Goal: Task Accomplishment & Management: Complete application form

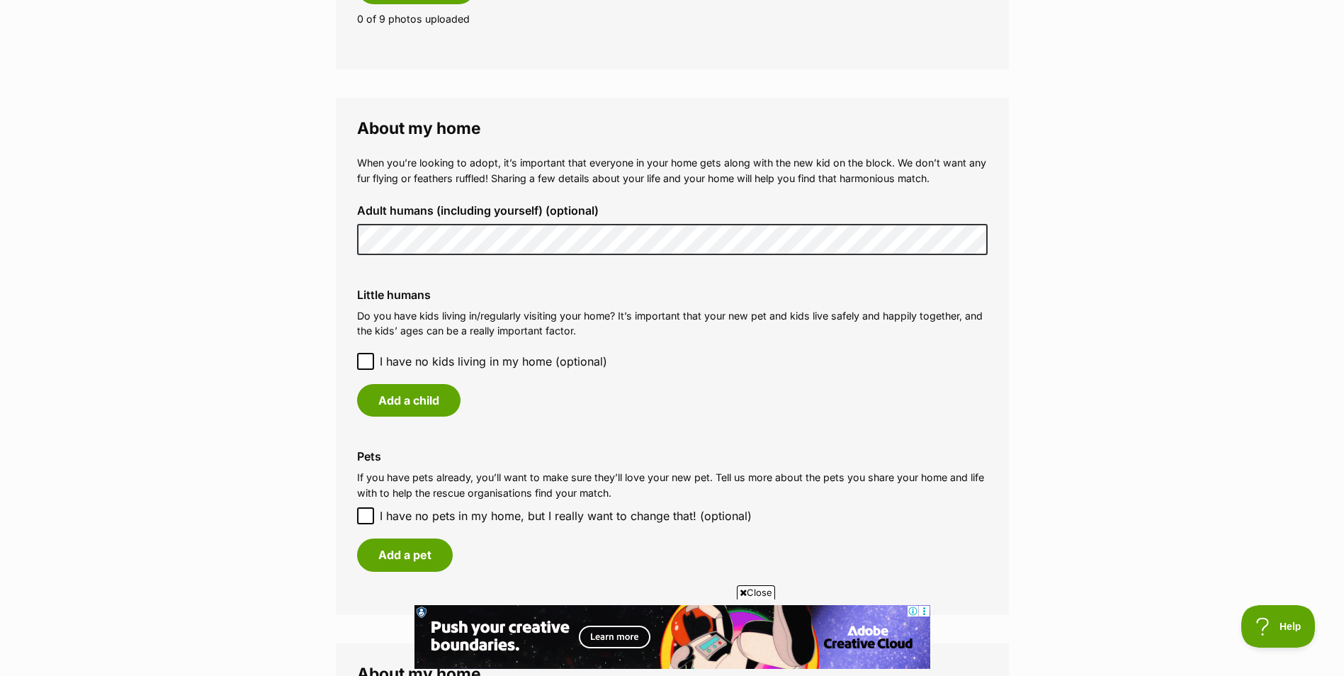
scroll to position [947, 0]
click at [364, 359] on icon at bounding box center [366, 361] width 10 height 10
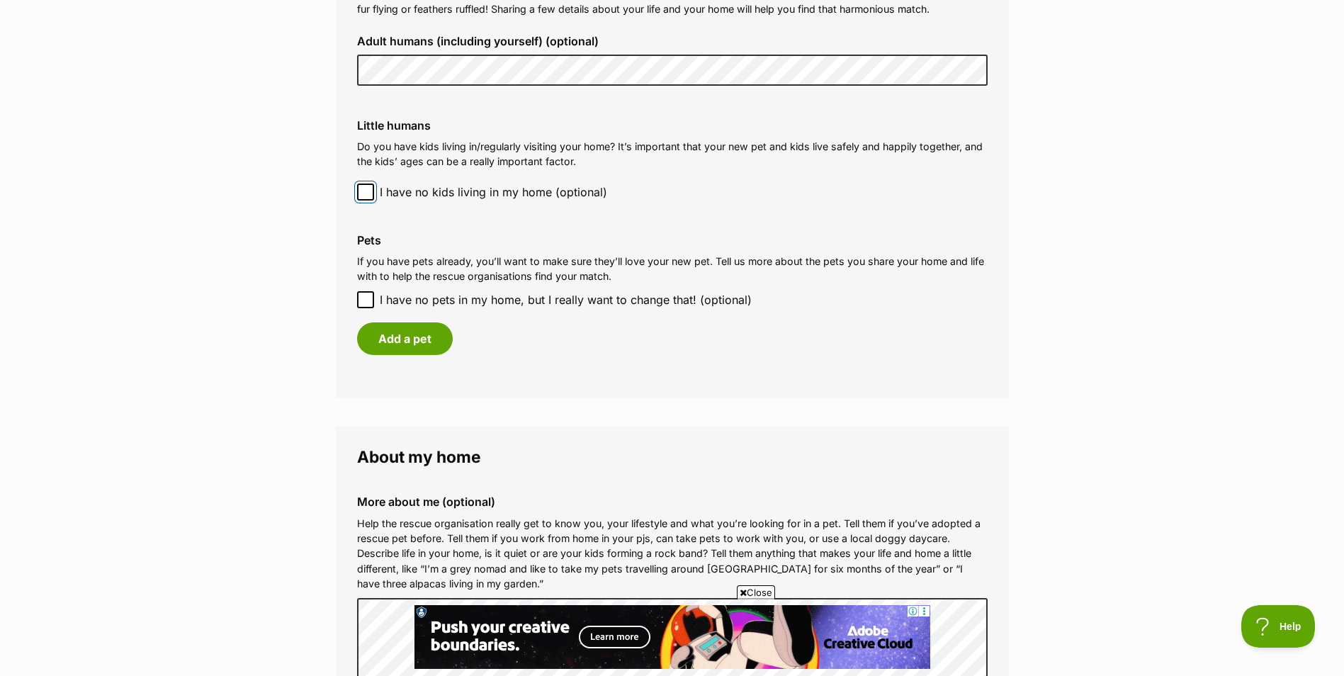
scroll to position [1119, 0]
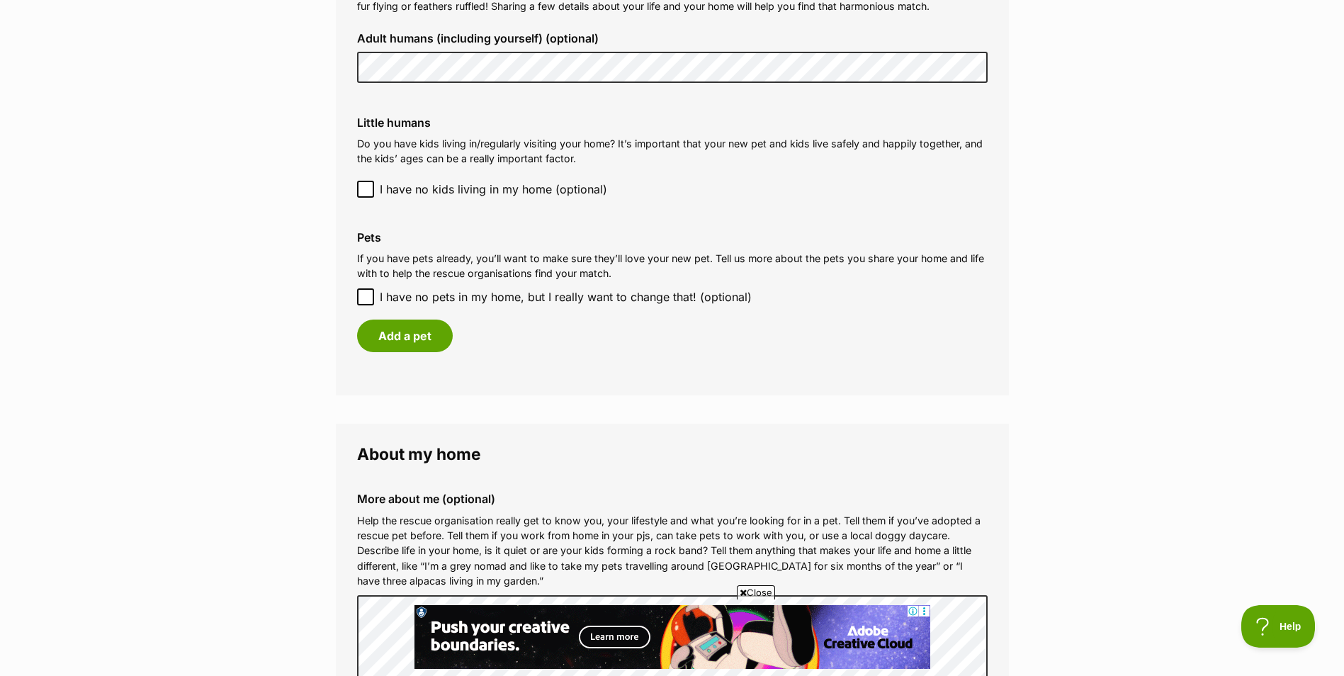
click at [368, 295] on icon at bounding box center [365, 296] width 9 height 6
click at [368, 295] on input "I have no pets in my home, but I really want to change that! (optional)" at bounding box center [365, 296] width 17 height 17
checkbox input "true"
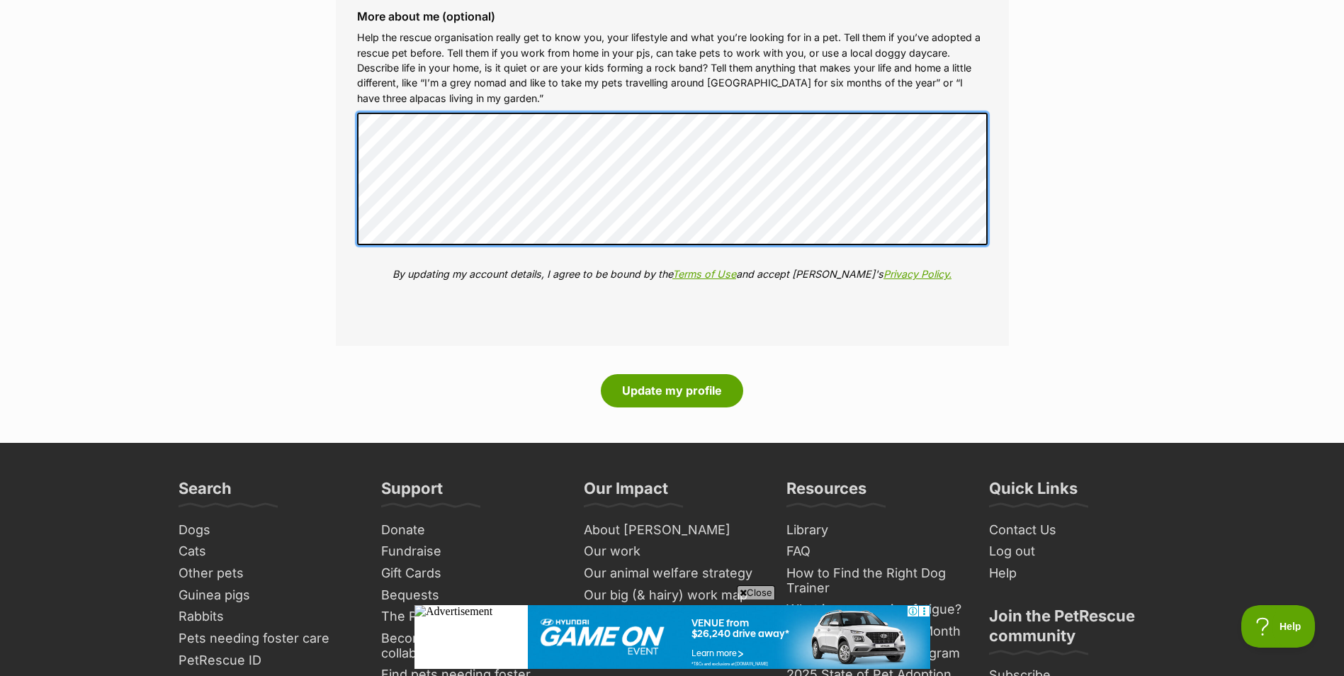
scroll to position [1507, 0]
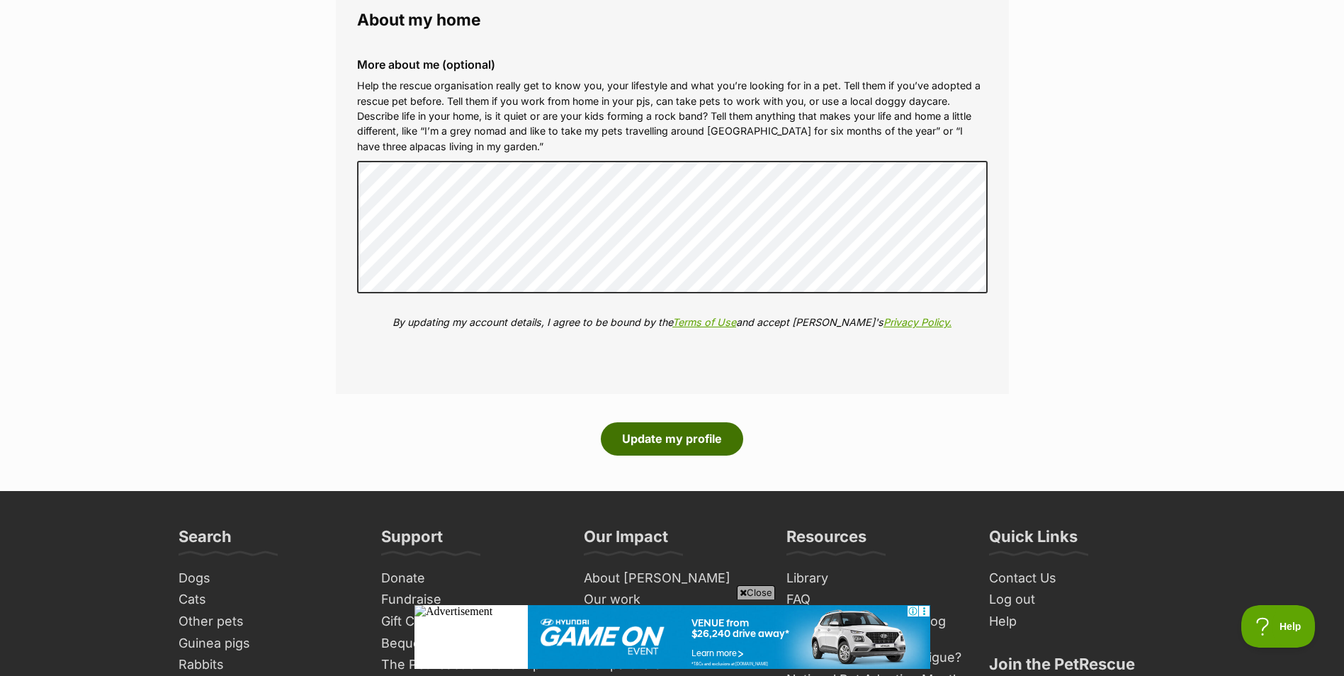
click at [681, 434] on button "Update my profile" at bounding box center [672, 438] width 142 height 33
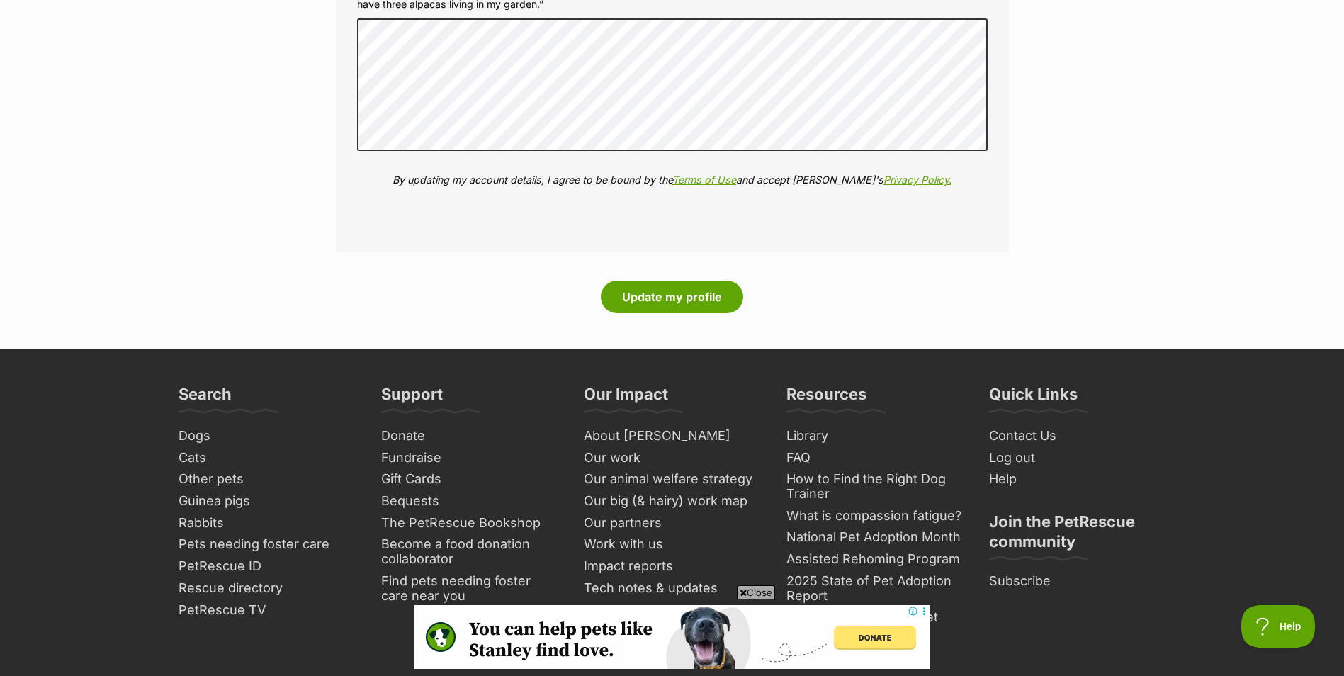
scroll to position [1672, 0]
click at [688, 291] on button "Update my profile" at bounding box center [672, 296] width 142 height 33
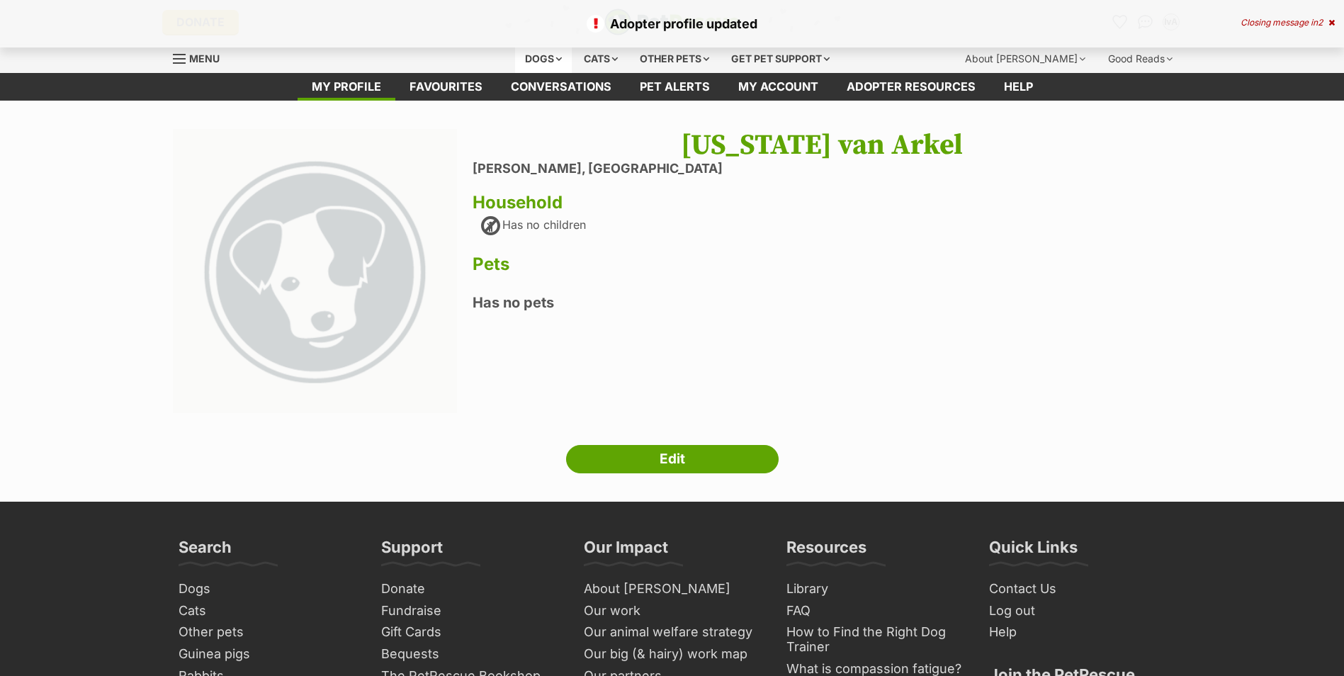
click at [544, 56] on div "Dogs" at bounding box center [543, 59] width 57 height 28
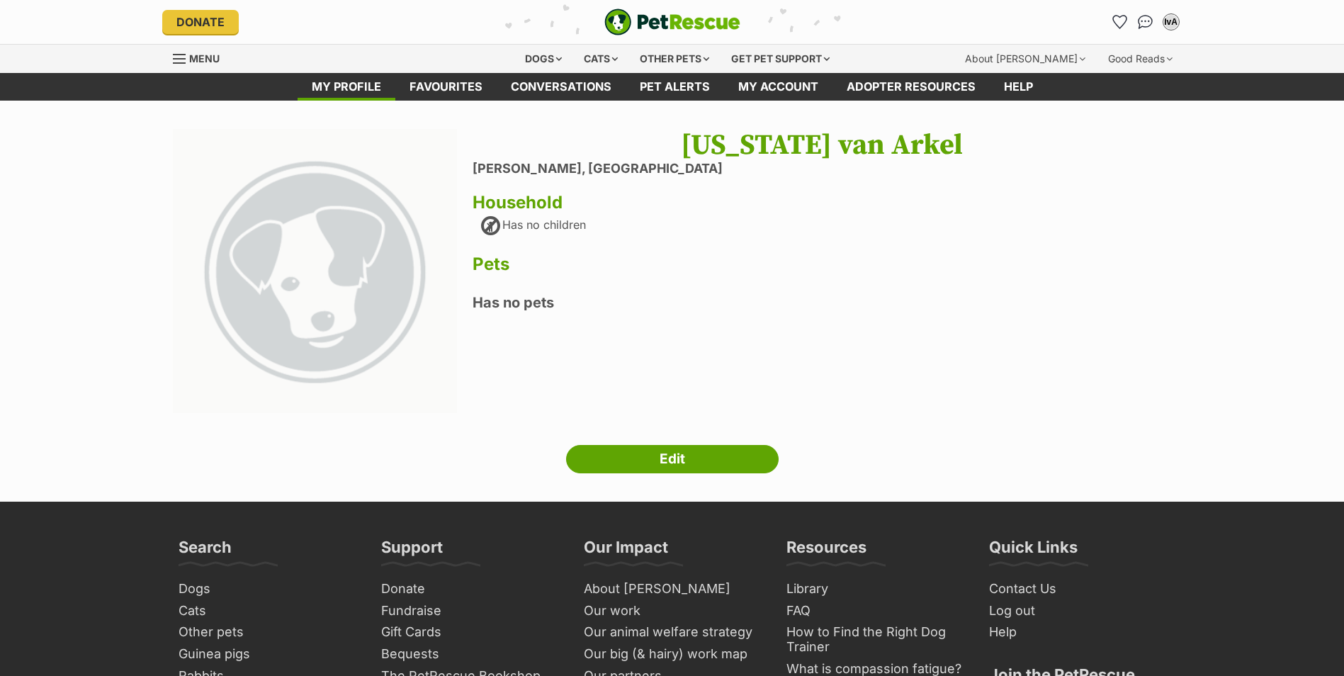
click at [173, 58] on span "Menu" at bounding box center [179, 58] width 13 height 1
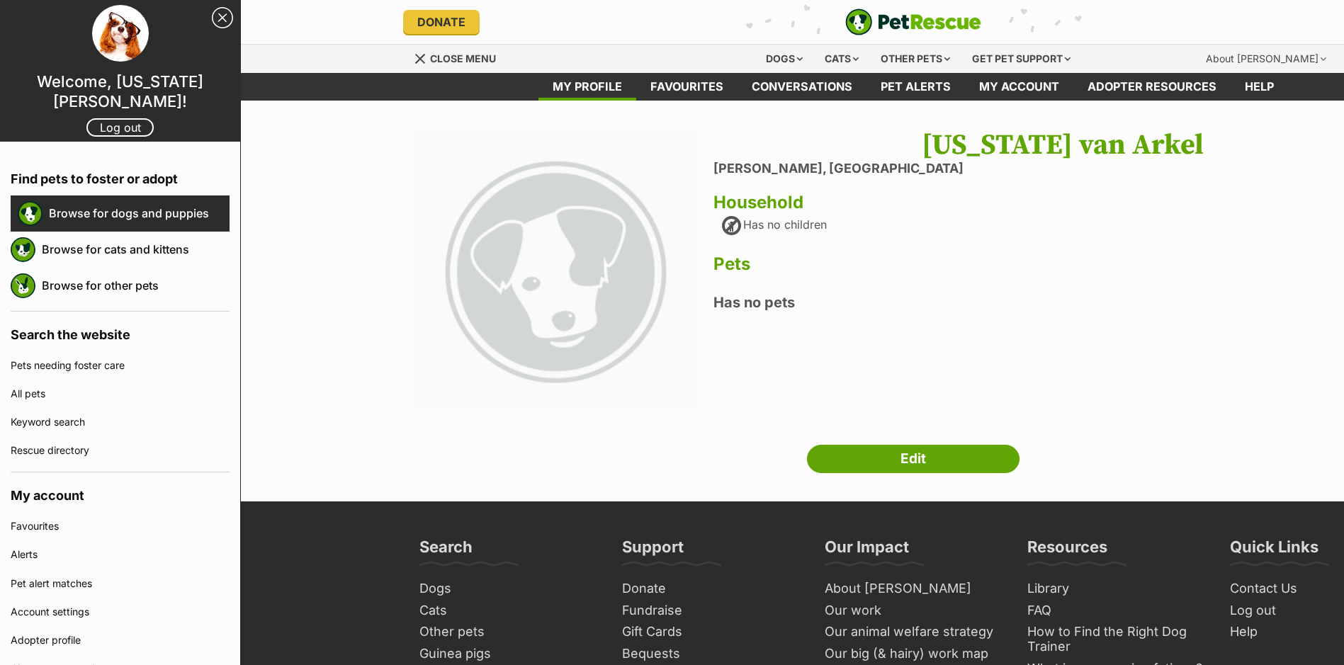
click at [127, 223] on link "Browse for dogs and puppies" at bounding box center [139, 213] width 181 height 30
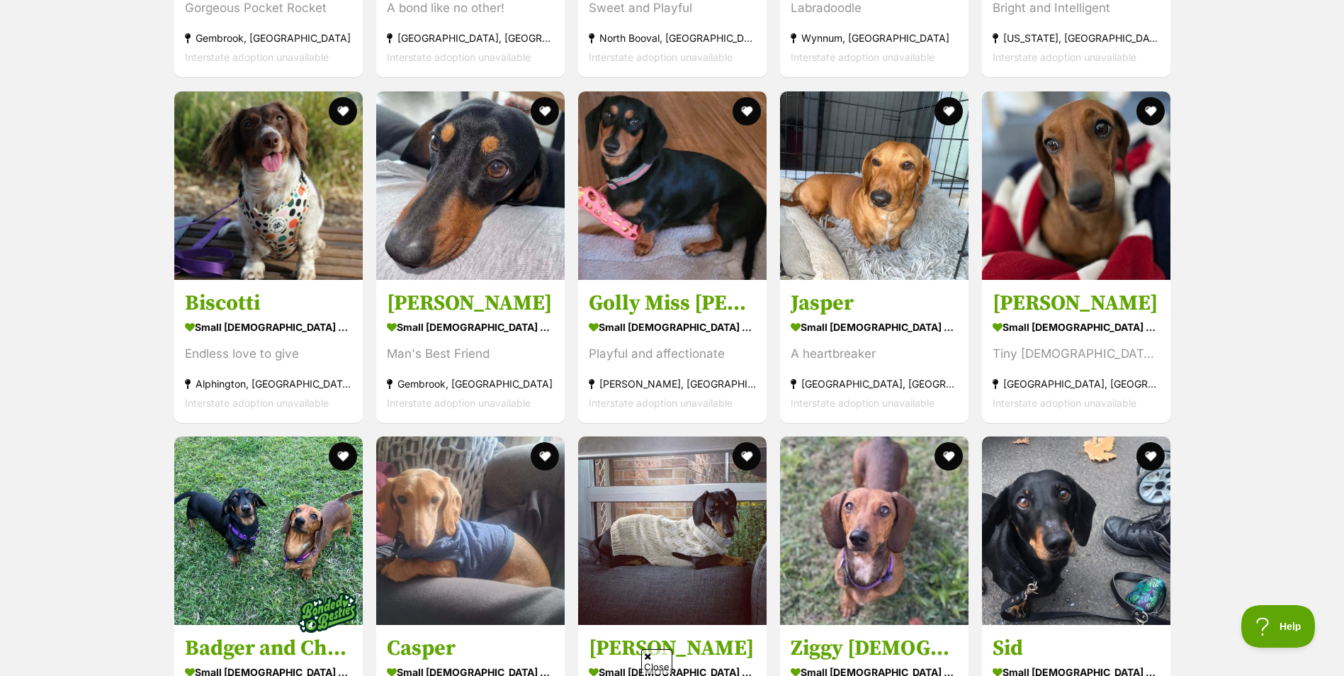
scroll to position [1682, 0]
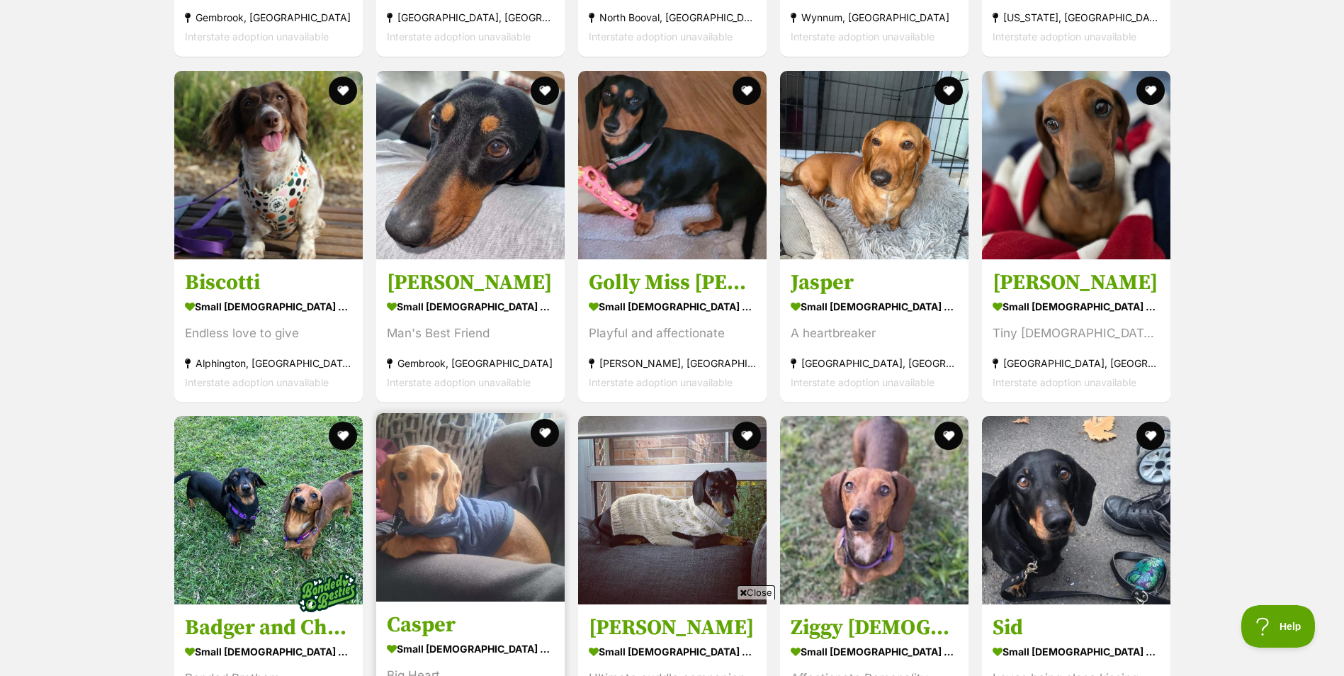
click at [399, 612] on h3 "Casper" at bounding box center [470, 625] width 167 height 27
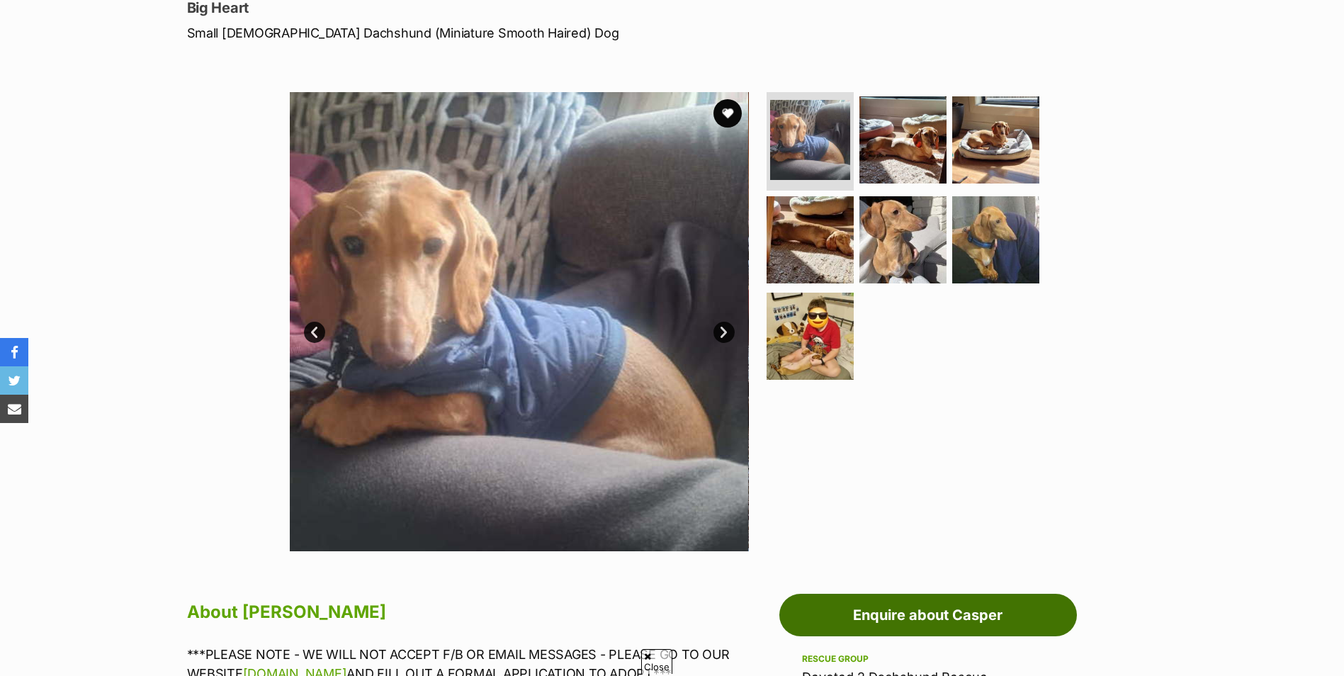
click at [876, 597] on link "Enquire about Casper" at bounding box center [929, 615] width 298 height 43
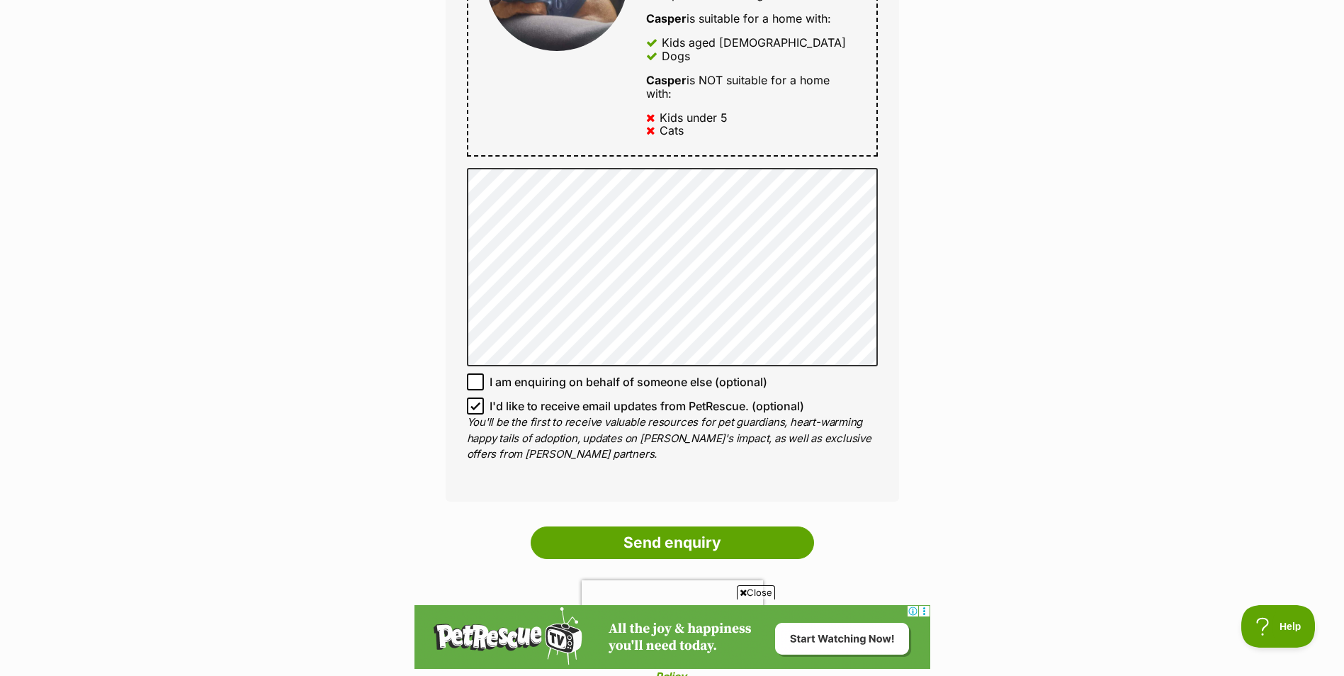
scroll to position [872, 0]
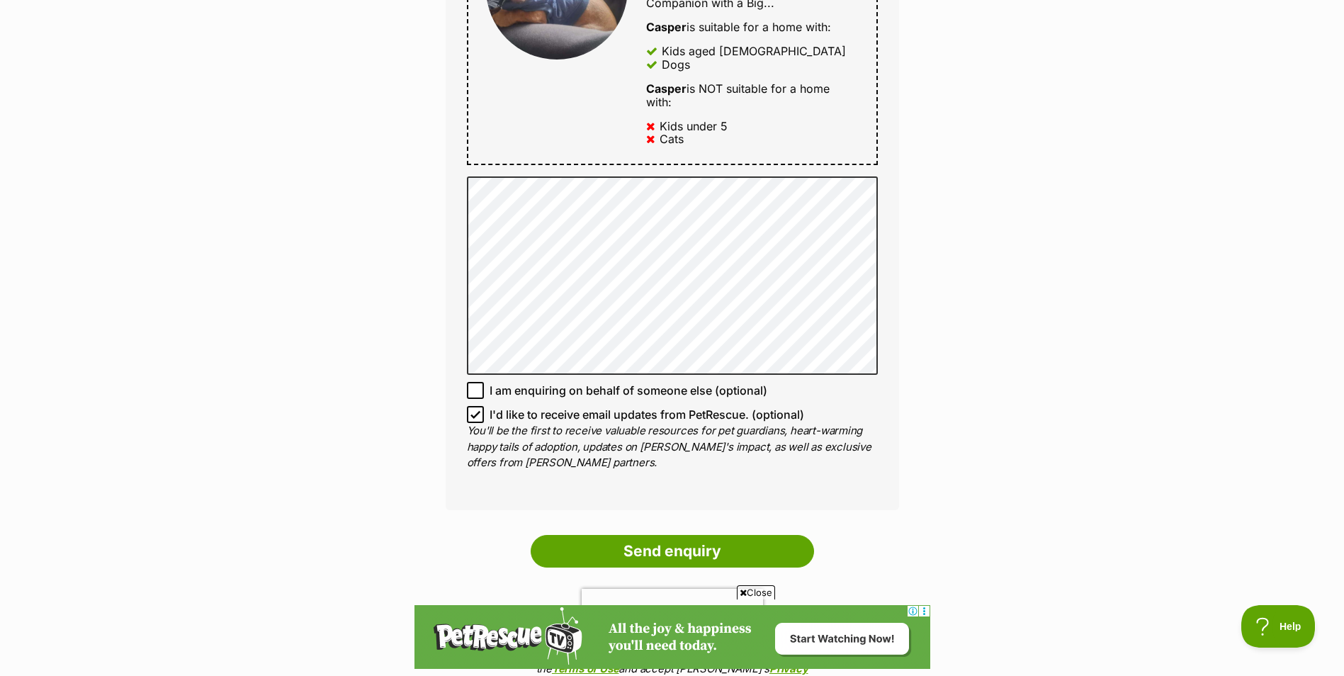
click at [472, 414] on icon at bounding box center [476, 415] width 10 height 10
click at [472, 414] on input "I'd like to receive email updates from PetRescue. (optional)" at bounding box center [475, 414] width 17 height 17
checkbox input "false"
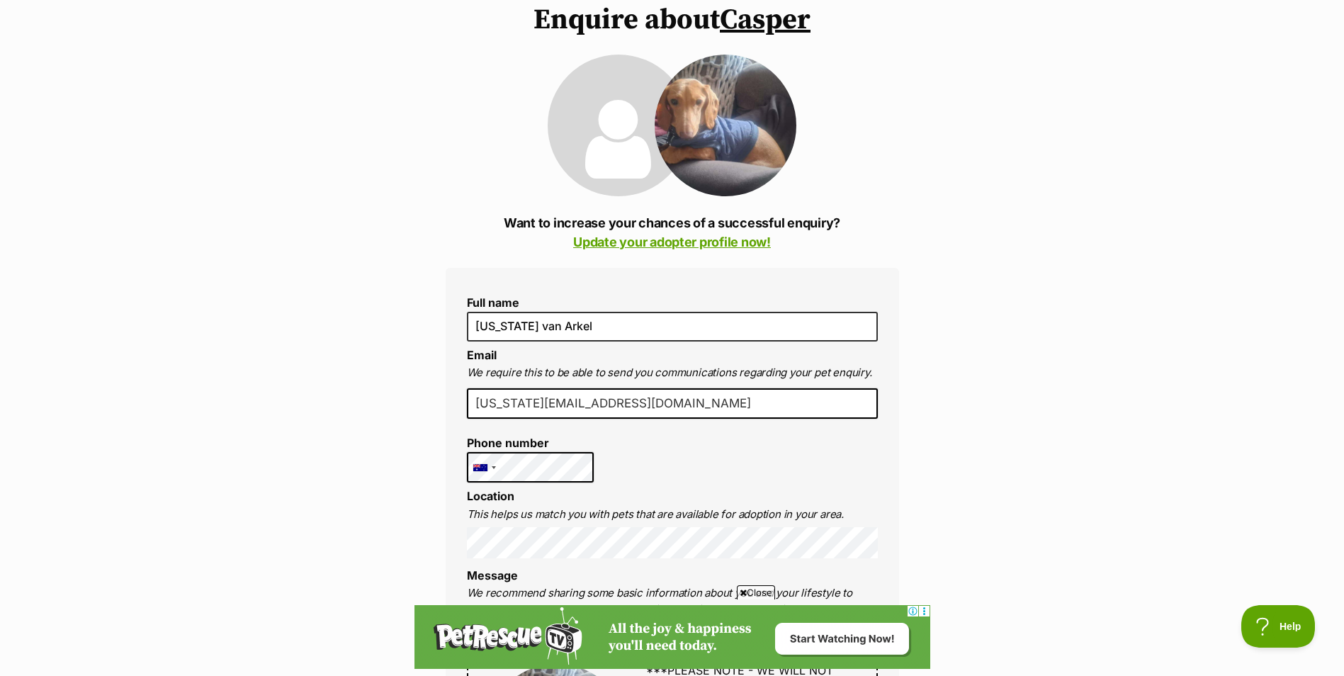
scroll to position [94, 0]
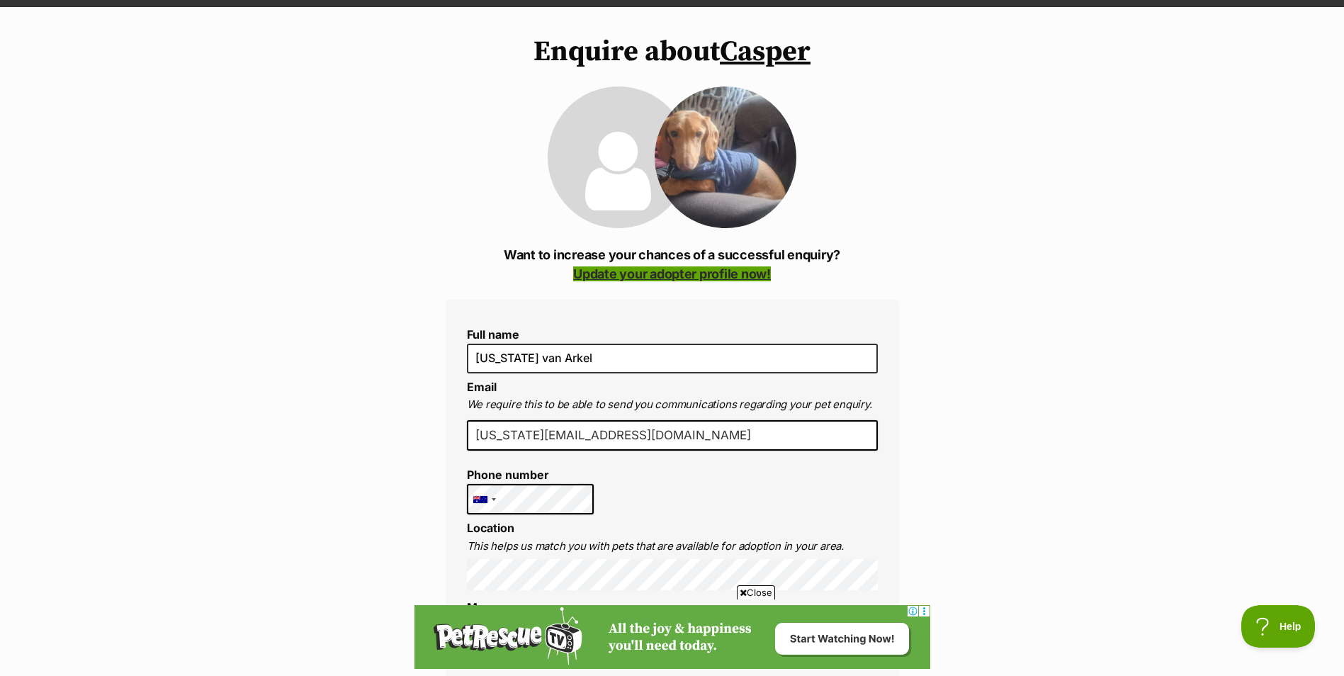
click at [702, 280] on link "Update your adopter profile now!" at bounding box center [672, 273] width 198 height 15
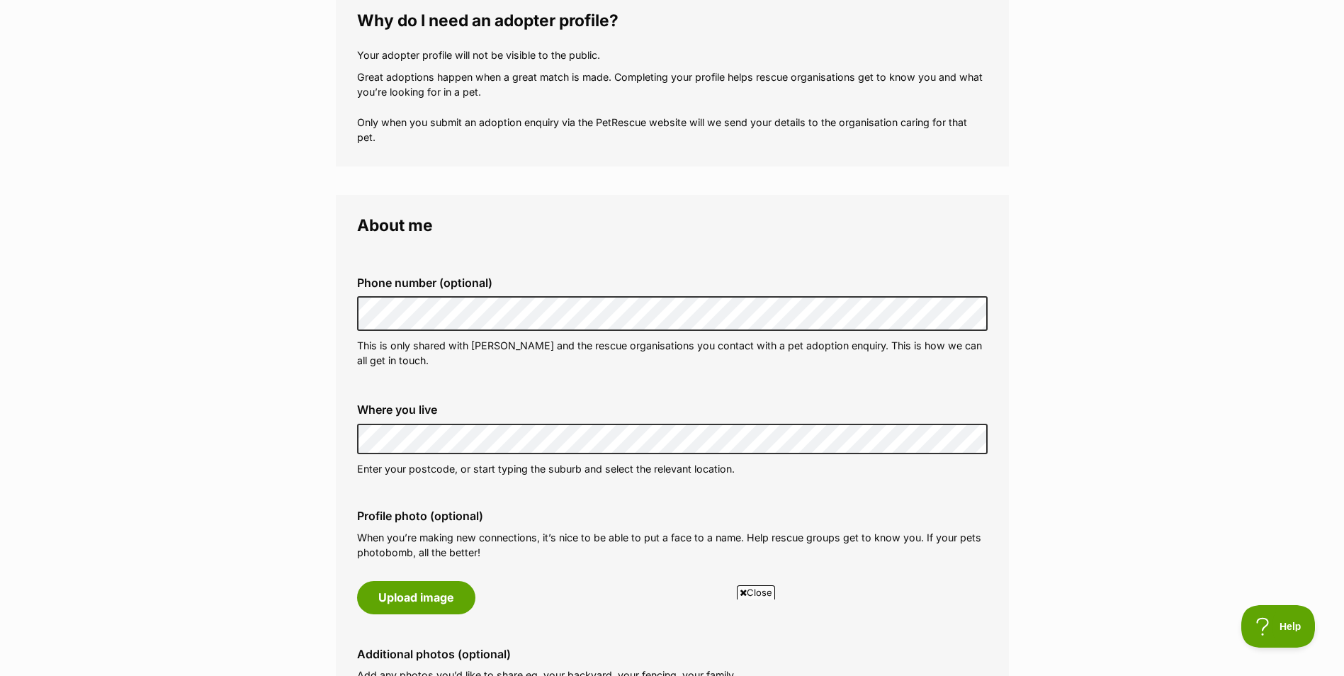
scroll to position [534, 0]
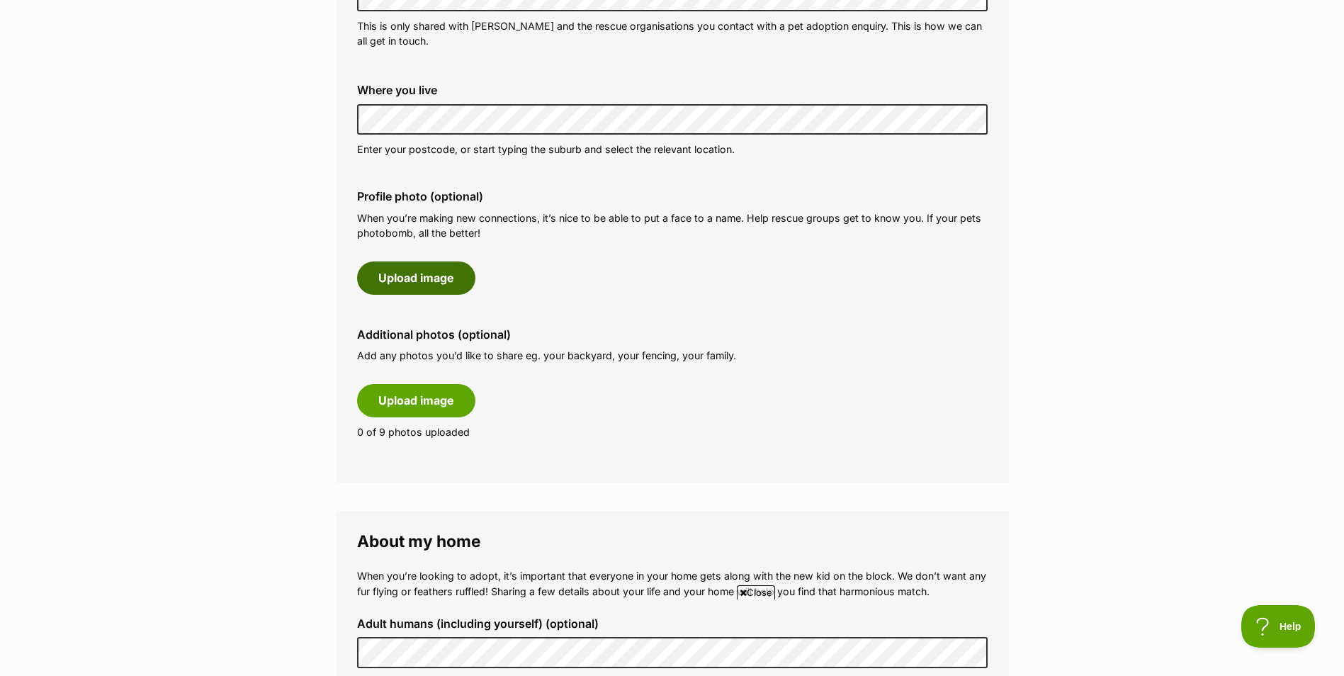
click at [468, 290] on button "Upload image" at bounding box center [416, 277] width 118 height 33
click at [418, 273] on button "Upload image" at bounding box center [416, 277] width 118 height 33
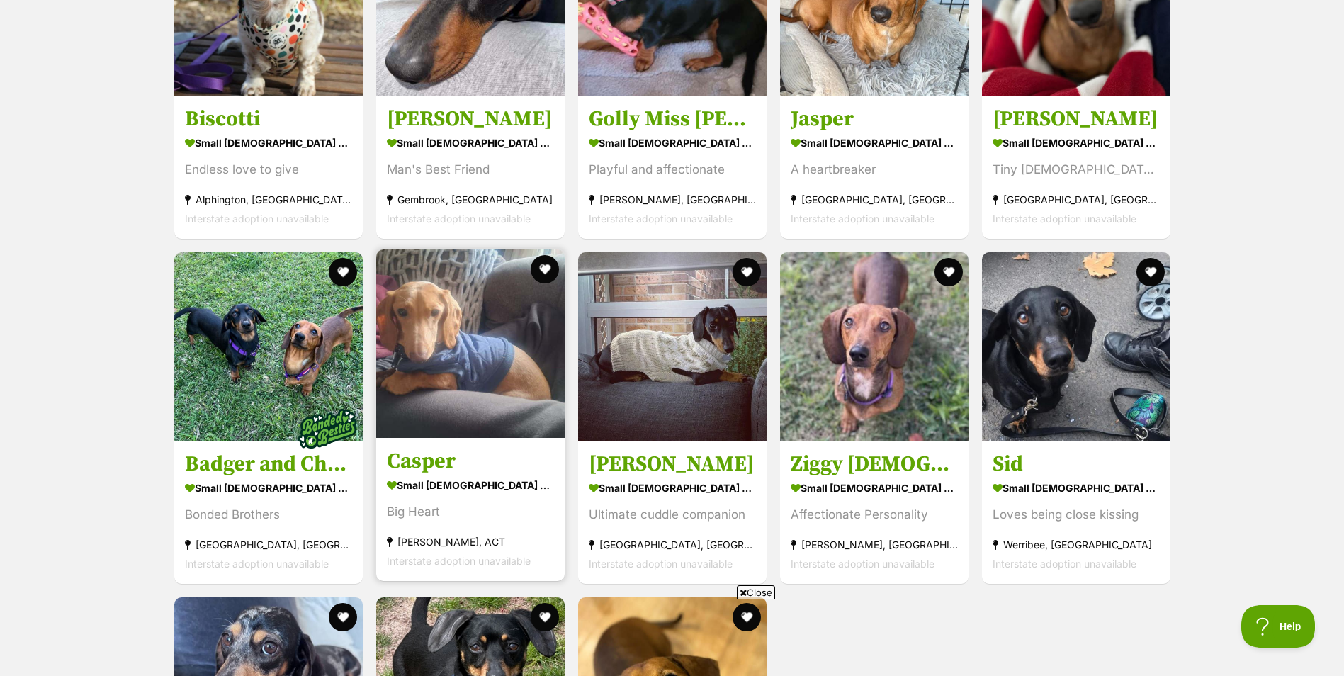
click at [415, 448] on h3 "Casper" at bounding box center [470, 461] width 167 height 27
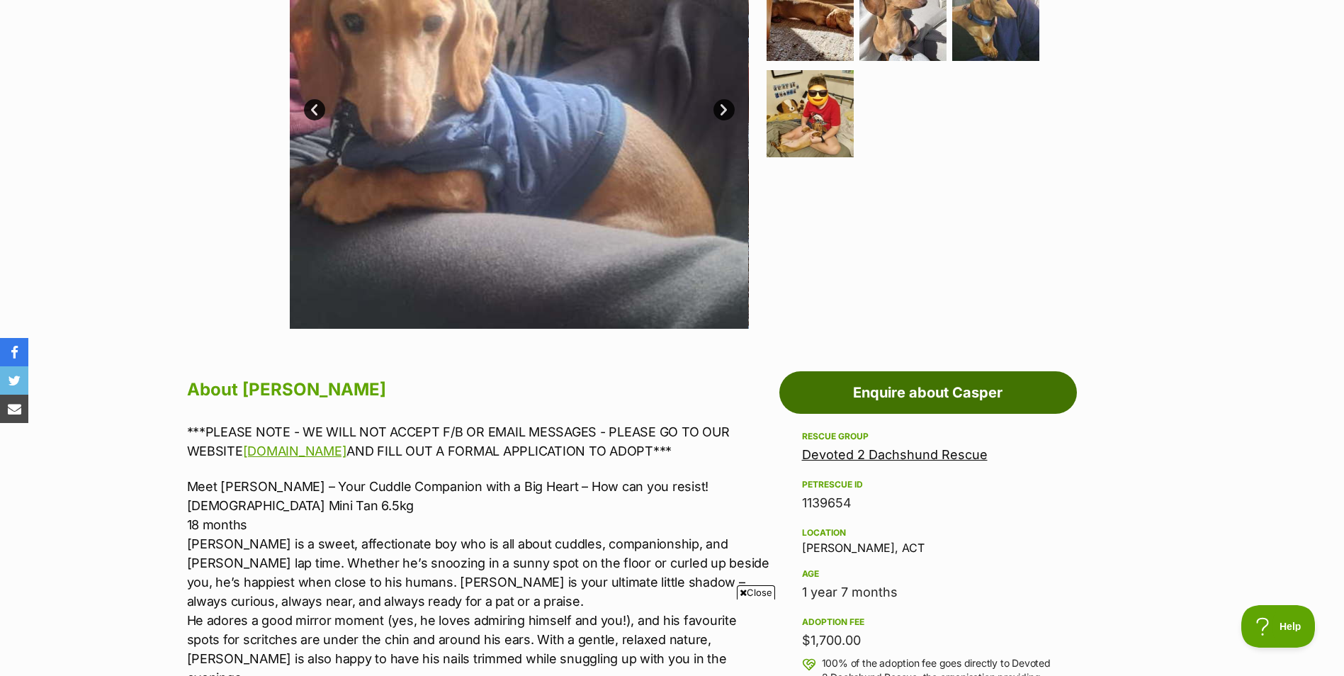
click at [885, 403] on link "Enquire about Casper" at bounding box center [929, 392] width 298 height 43
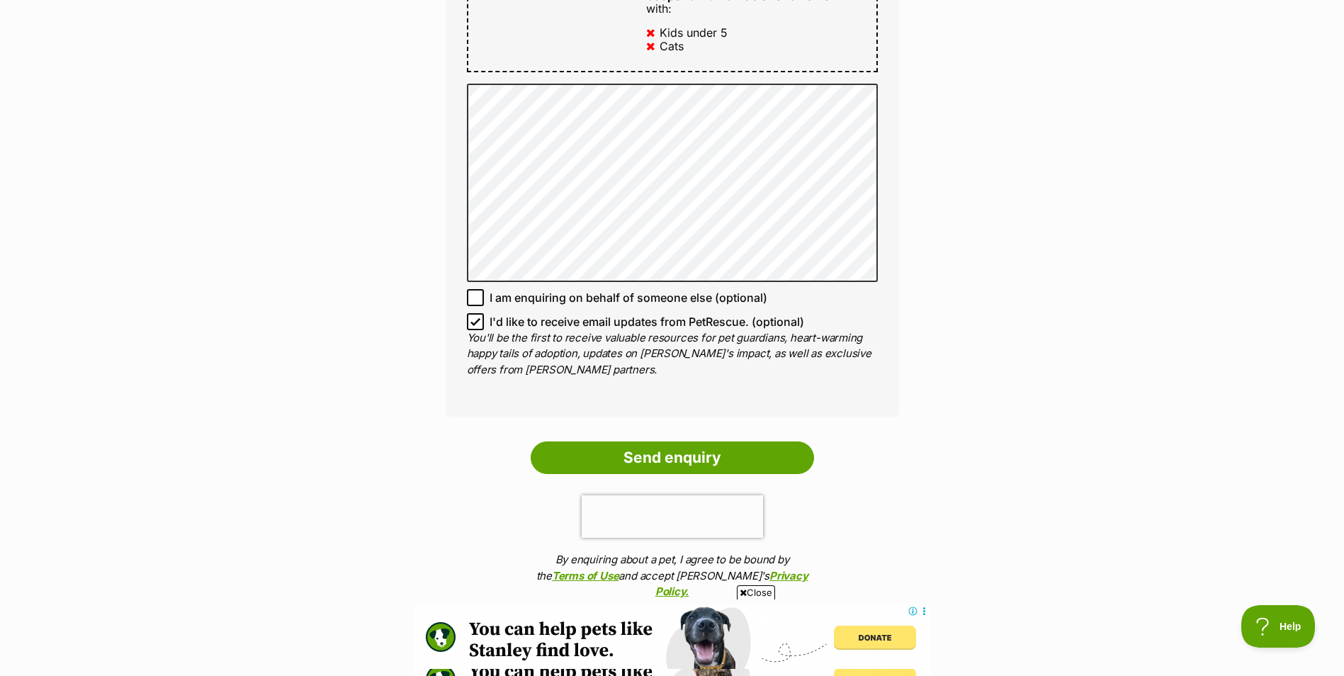
scroll to position [992, 0]
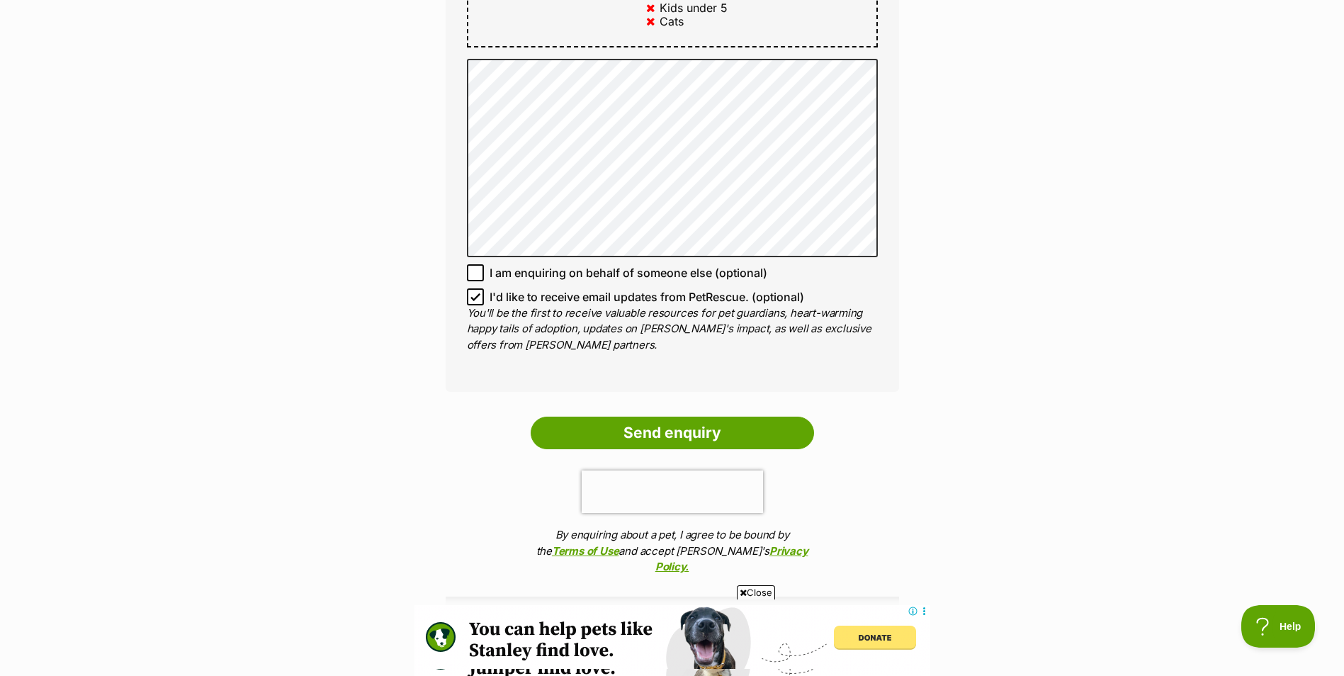
click at [488, 306] on p "You'll be the first to receive valuable resources for pet guardians, heart-warm…" at bounding box center [672, 329] width 411 height 48
click at [478, 298] on icon at bounding box center [476, 297] width 10 height 10
click at [478, 298] on input "I'd like to receive email updates from PetRescue. (optional)" at bounding box center [475, 296] width 17 height 17
checkbox input "false"
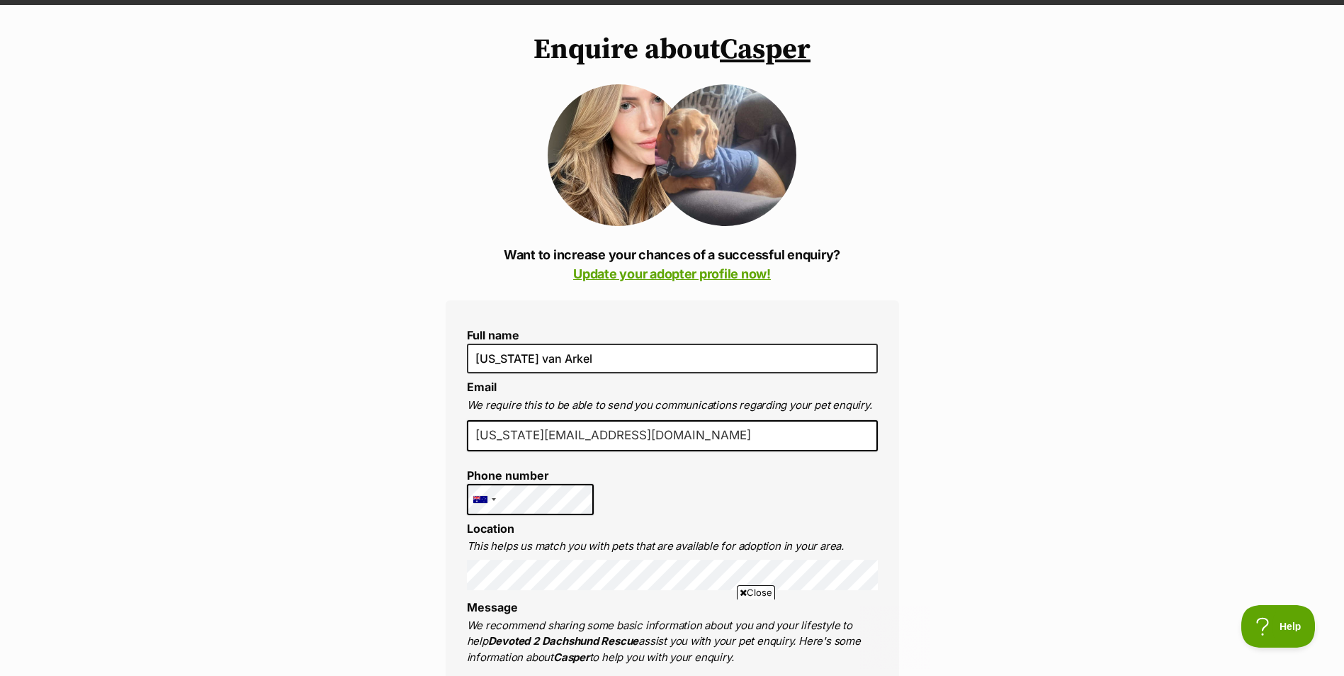
scroll to position [71, 0]
